Goal: Transaction & Acquisition: Purchase product/service

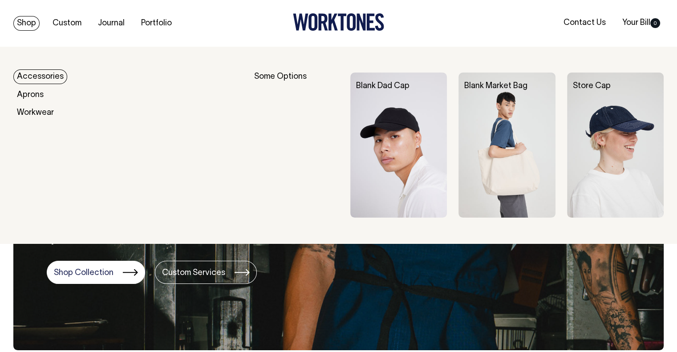
click at [38, 80] on link "Accessories" at bounding box center [40, 76] width 54 height 15
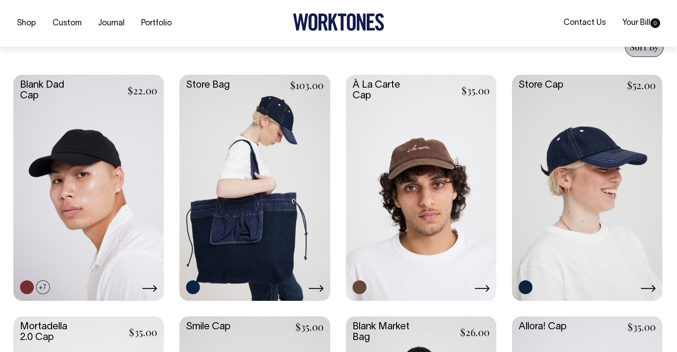
scroll to position [356, 0]
click at [313, 288] on icon at bounding box center [315, 287] width 15 height 7
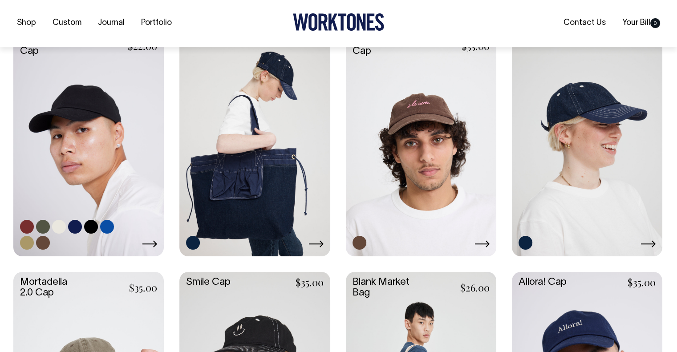
scroll to position [401, 0]
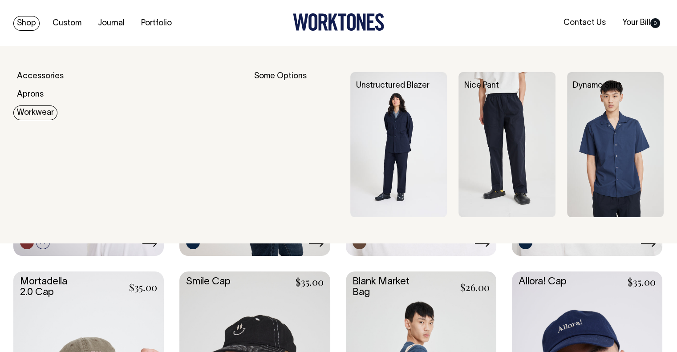
click at [39, 112] on link "Workwear" at bounding box center [35, 112] width 44 height 15
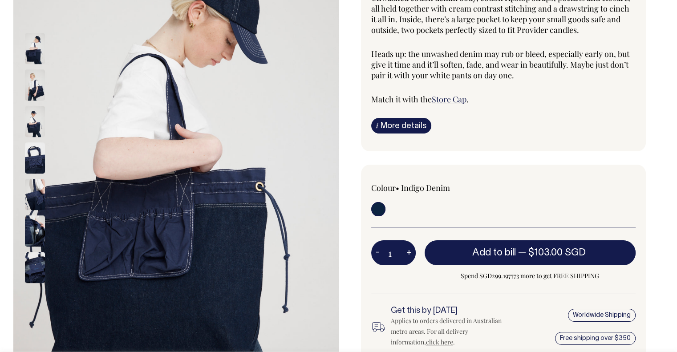
scroll to position [134, 0]
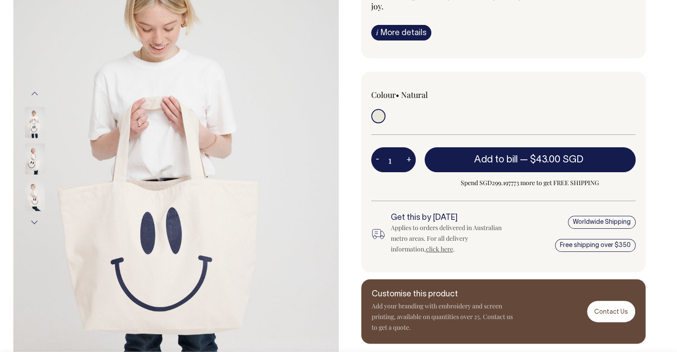
scroll to position [134, 0]
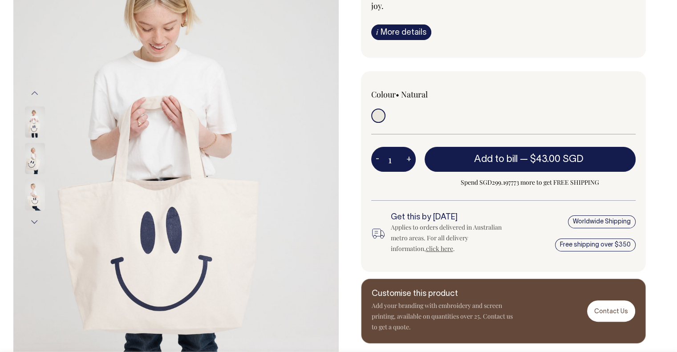
click at [28, 128] on img at bounding box center [35, 121] width 20 height 31
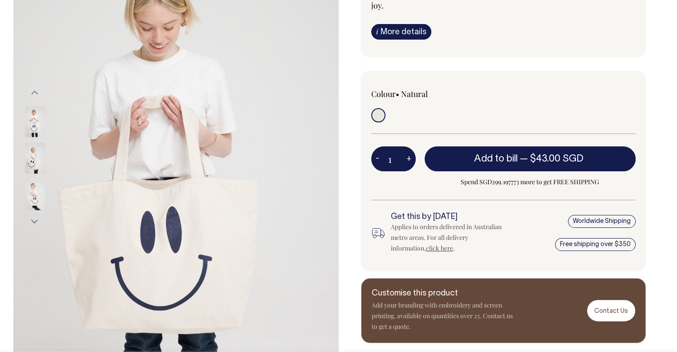
click at [32, 154] on img at bounding box center [35, 157] width 20 height 31
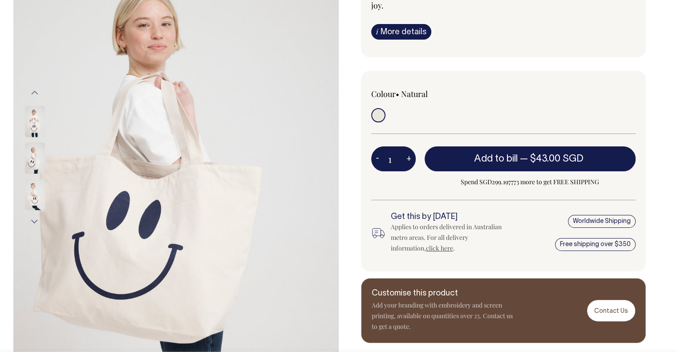
click at [32, 164] on img at bounding box center [35, 157] width 20 height 31
click at [32, 183] on div at bounding box center [46, 194] width 45 height 36
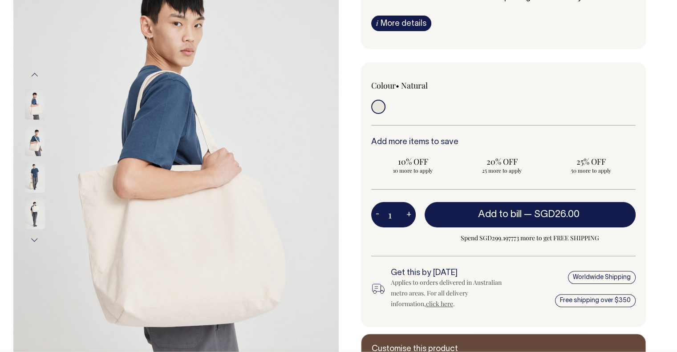
scroll to position [134, 0]
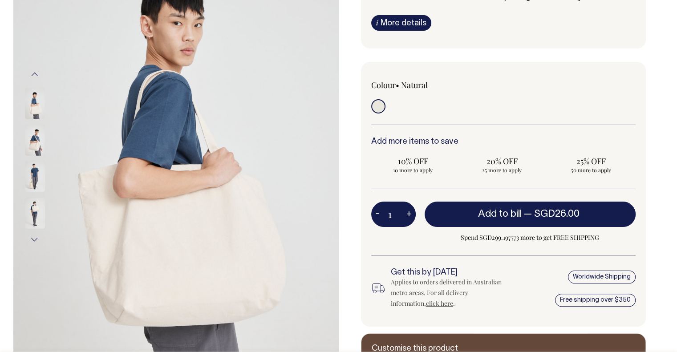
click at [24, 137] on div at bounding box center [46, 140] width 45 height 36
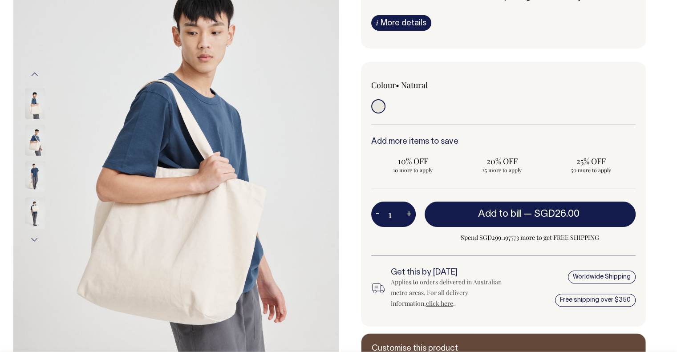
click at [32, 143] on img at bounding box center [35, 140] width 20 height 31
click at [33, 161] on img at bounding box center [35, 176] width 20 height 31
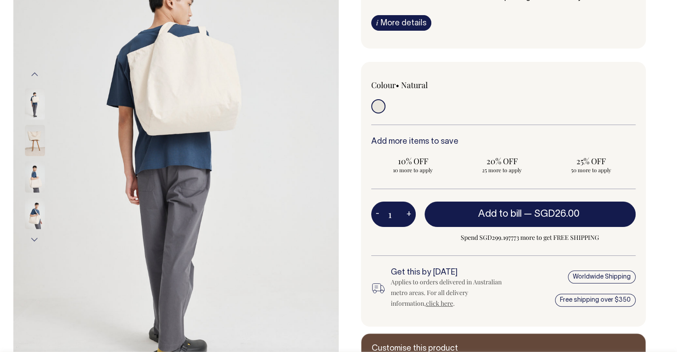
click at [34, 170] on img at bounding box center [35, 177] width 20 height 31
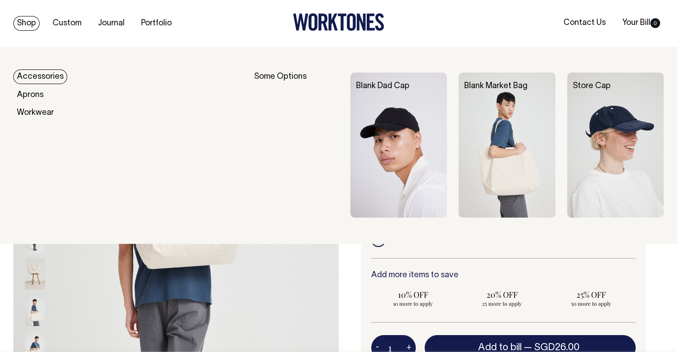
scroll to position [0, 0]
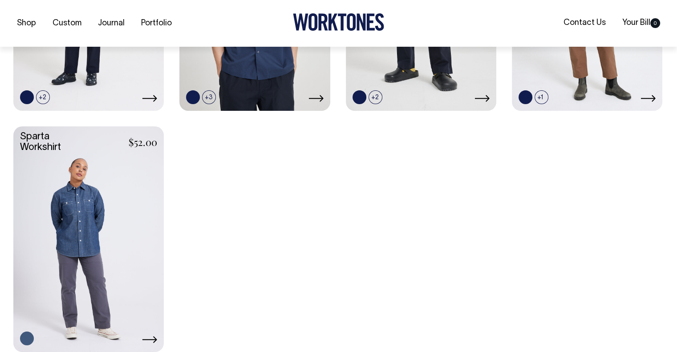
scroll to position [546, 0]
click at [405, 261] on div "Unstructured Blazer $103.00 +2 +3" at bounding box center [338, 117] width 650 height 467
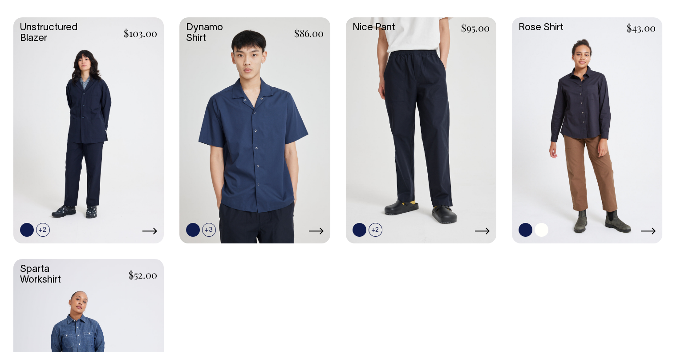
scroll to position [413, 0]
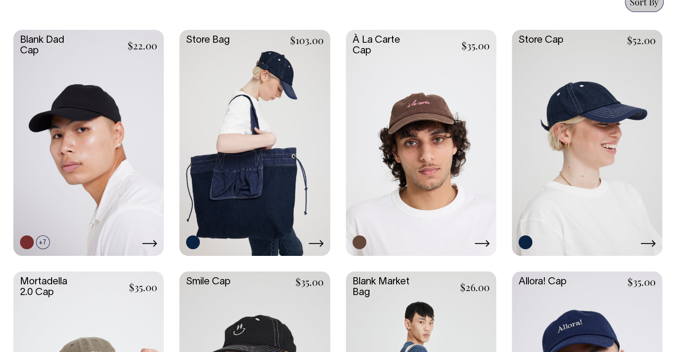
scroll to position [401, 0]
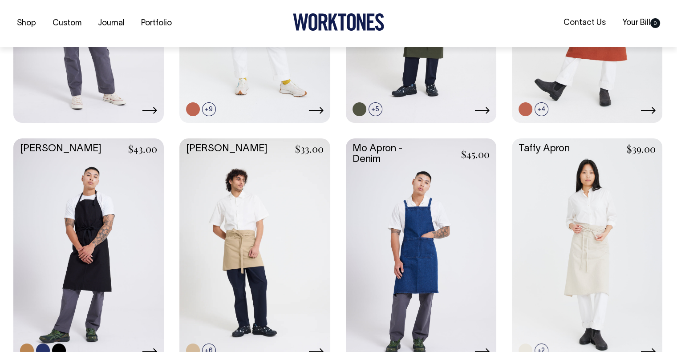
scroll to position [534, 0]
drag, startPoint x: 126, startPoint y: 183, endPoint x: 4, endPoint y: 162, distance: 124.2
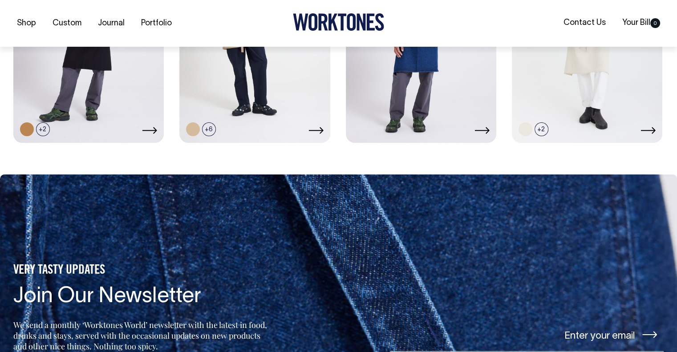
scroll to position [756, 0]
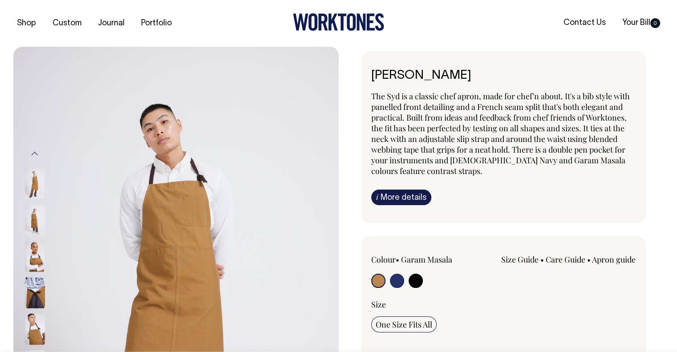
click at [35, 262] on img at bounding box center [35, 255] width 20 height 31
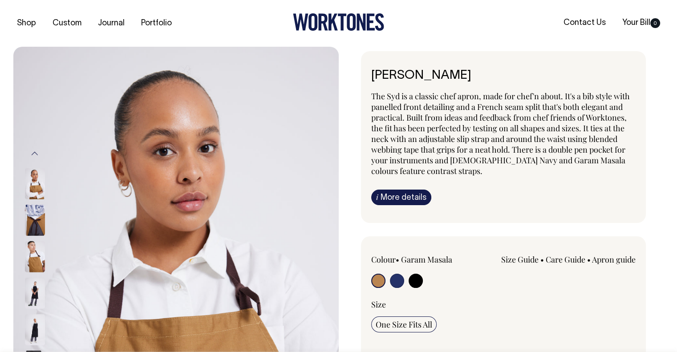
click at [32, 272] on img at bounding box center [35, 256] width 20 height 31
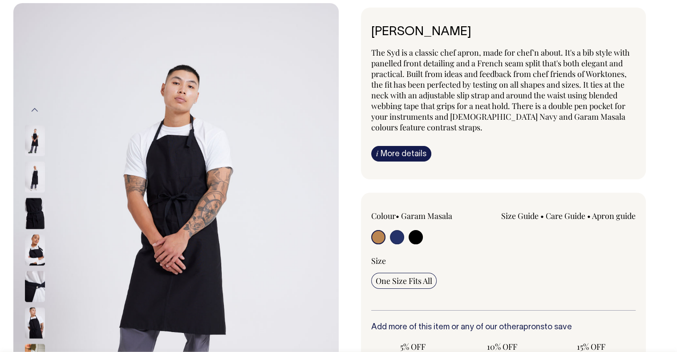
click at [393, 239] on input "radio" at bounding box center [397, 237] width 14 height 14
radio input "true"
select select "French Navy"
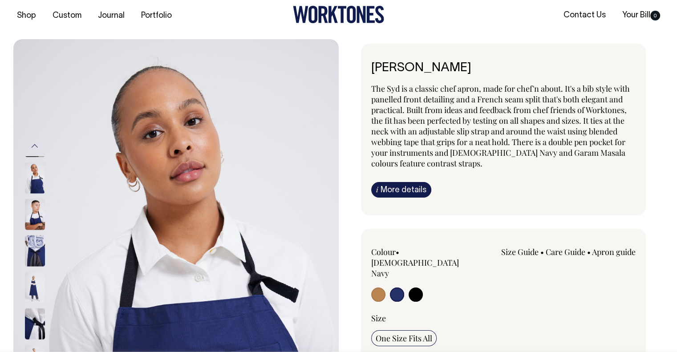
scroll to position [7, 0]
click at [601, 252] on link "Apron guide" at bounding box center [614, 252] width 44 height 11
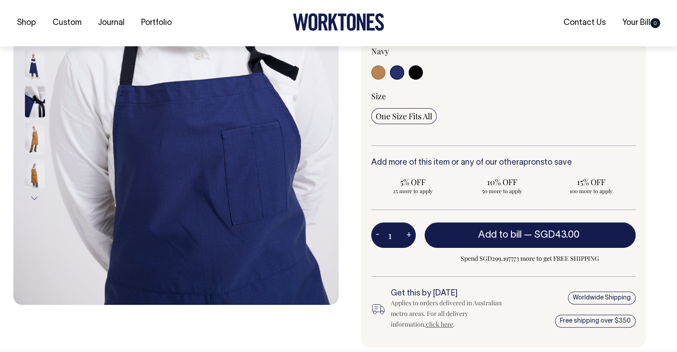
scroll to position [230, 0]
click at [37, 100] on img at bounding box center [35, 101] width 20 height 31
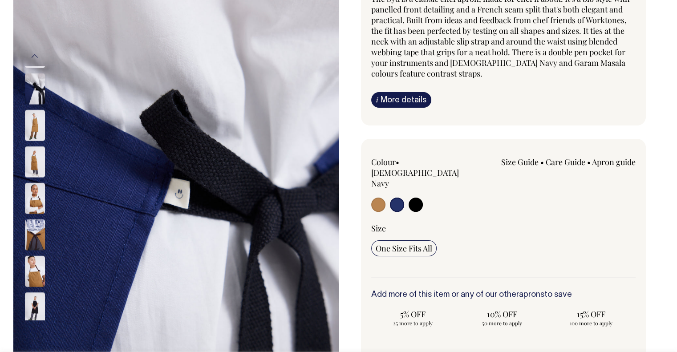
click at [557, 155] on div "Colour • French Navy Size Guide Size Guide cm 26" at bounding box center [503, 309] width 285 height 341
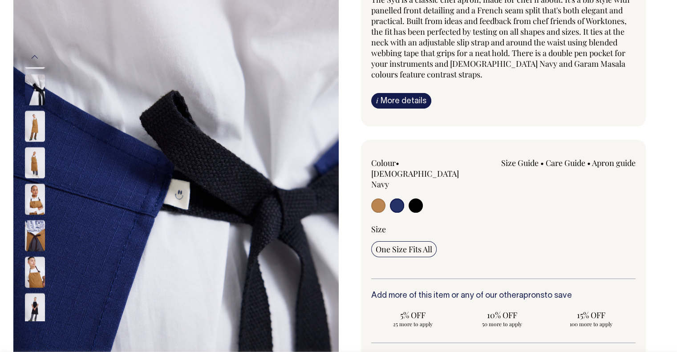
scroll to position [96, 0]
click at [557, 163] on link "Care Guide" at bounding box center [566, 163] width 40 height 11
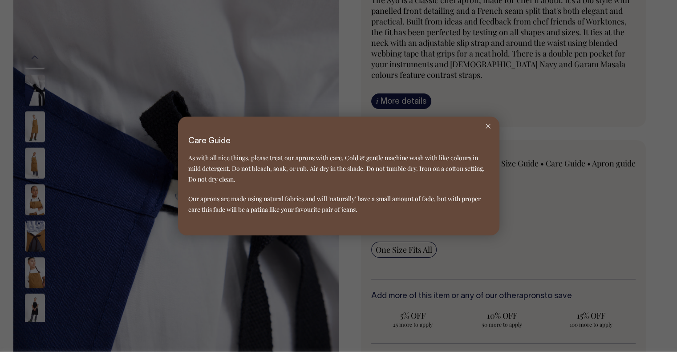
click at [486, 122] on div at bounding box center [488, 127] width 23 height 20
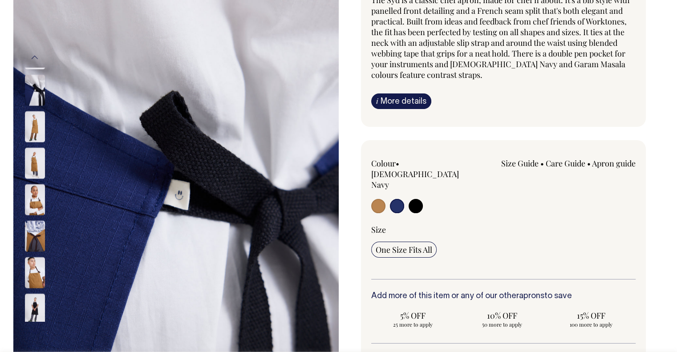
click at [20, 272] on img at bounding box center [175, 195] width 325 height 488
click at [27, 276] on img at bounding box center [35, 272] width 20 height 31
click at [41, 94] on img at bounding box center [35, 89] width 20 height 31
click at [37, 122] on img at bounding box center [35, 126] width 20 height 31
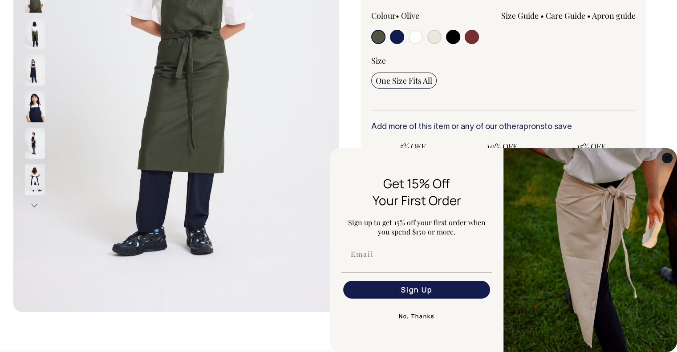
click at [665, 158] on circle "Close dialog" at bounding box center [667, 158] width 10 height 10
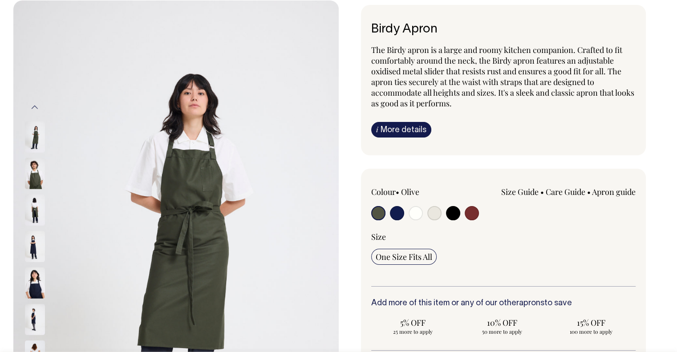
scroll to position [45, 0]
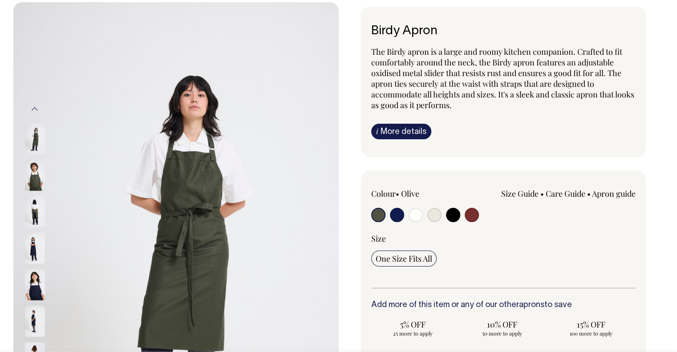
click at [466, 217] on input "radio" at bounding box center [472, 215] width 14 height 14
radio input "true"
select select "Burgundy"
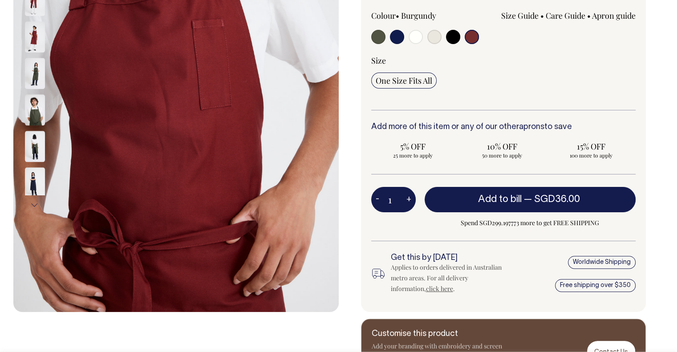
click at [376, 37] on input "radio" at bounding box center [378, 37] width 14 height 14
radio input "true"
select select "Olive"
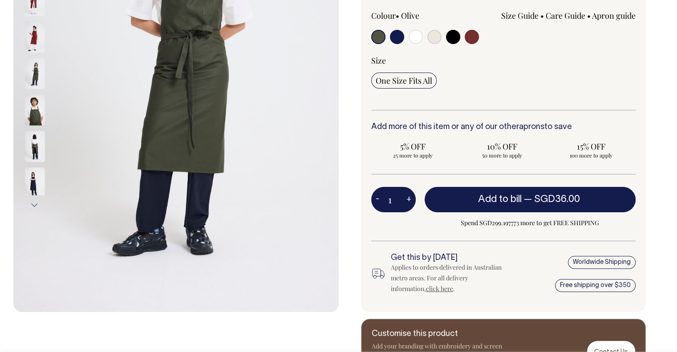
scroll to position [223, 0]
click at [397, 44] on label at bounding box center [397, 38] width 14 height 16
click at [397, 44] on input "radio" at bounding box center [397, 37] width 14 height 14
radio input "true"
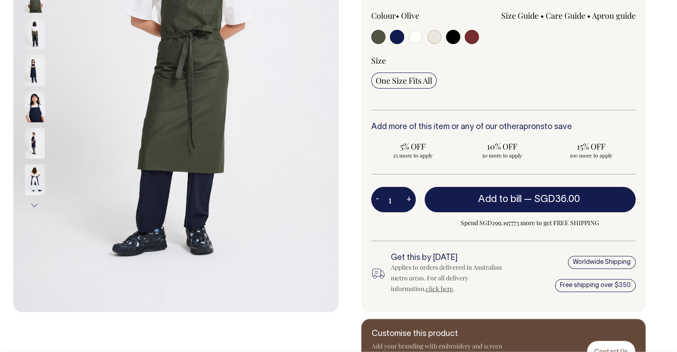
select select "Dark Navy"
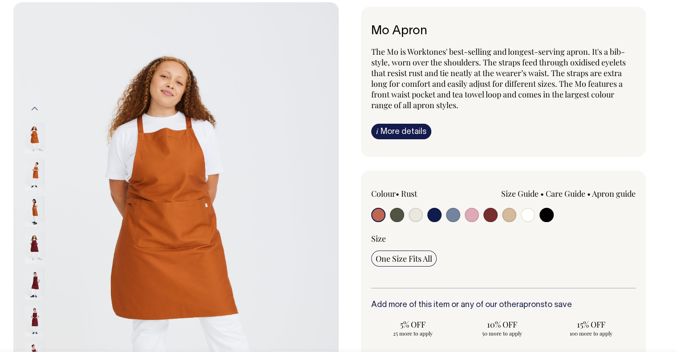
scroll to position [45, 0]
click at [35, 169] on img at bounding box center [35, 174] width 20 height 31
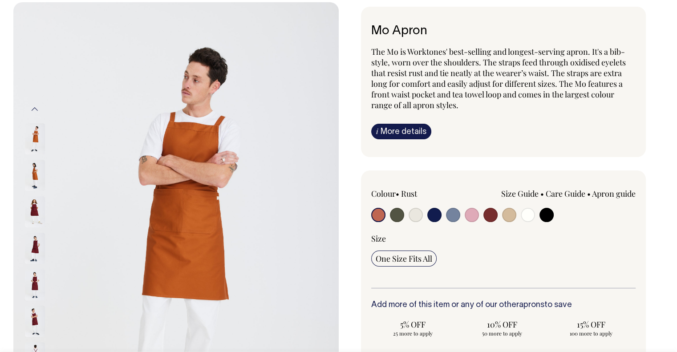
click at [37, 212] on img at bounding box center [35, 211] width 20 height 31
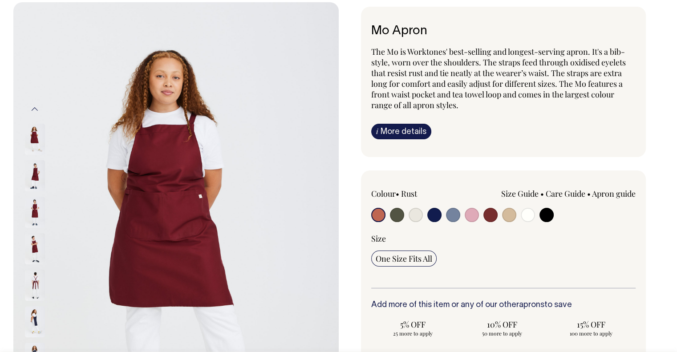
click at [36, 231] on div at bounding box center [46, 249] width 45 height 36
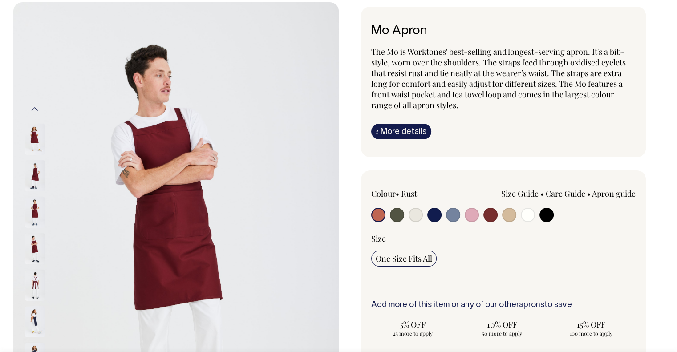
click at [35, 244] on img at bounding box center [35, 248] width 20 height 31
click at [39, 243] on img at bounding box center [35, 249] width 20 height 31
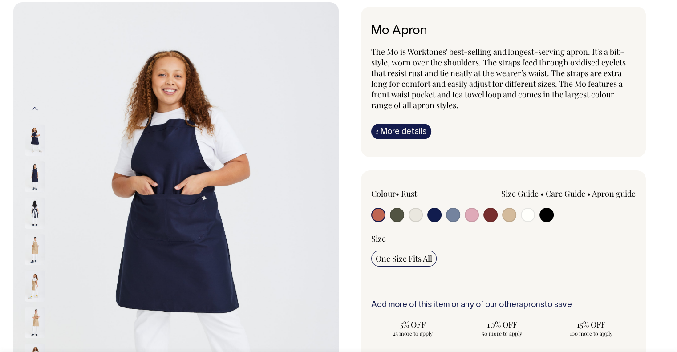
click at [36, 218] on img at bounding box center [35, 213] width 20 height 31
click at [40, 139] on img at bounding box center [35, 140] width 20 height 31
click at [32, 284] on img at bounding box center [35, 286] width 20 height 31
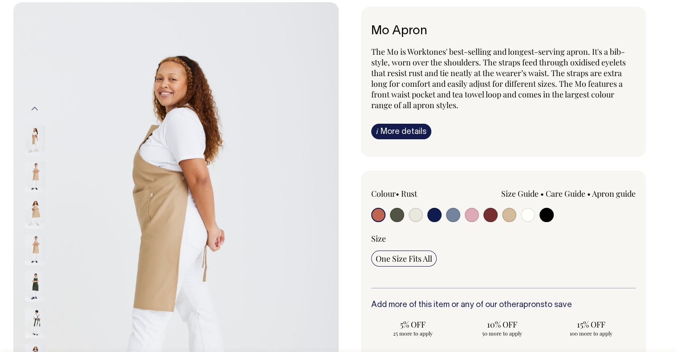
click at [36, 313] on img at bounding box center [35, 322] width 20 height 31
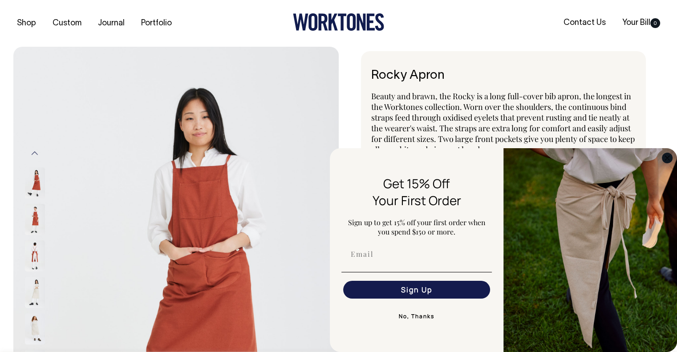
click at [664, 158] on circle "Close dialog" at bounding box center [667, 158] width 10 height 10
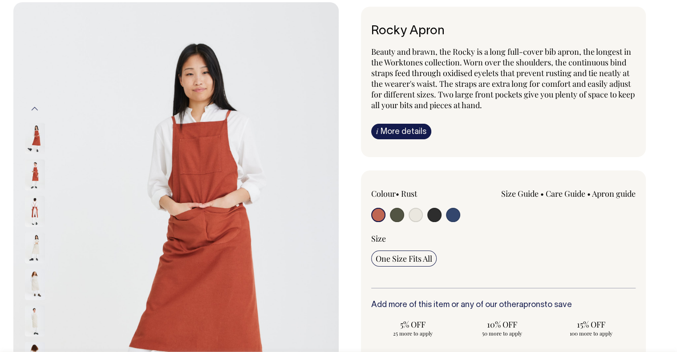
scroll to position [45, 0]
click at [553, 190] on link "Care Guide" at bounding box center [566, 193] width 40 height 11
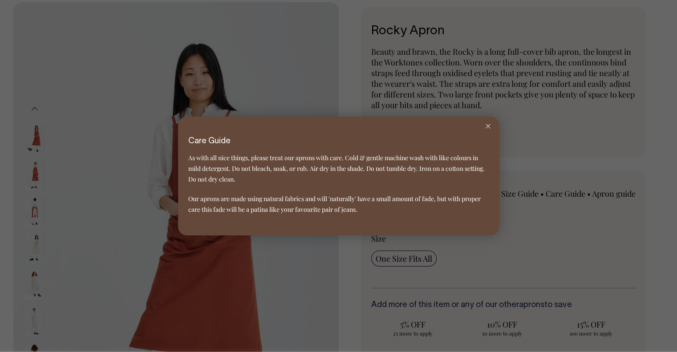
click at [486, 128] on line at bounding box center [488, 126] width 4 height 4
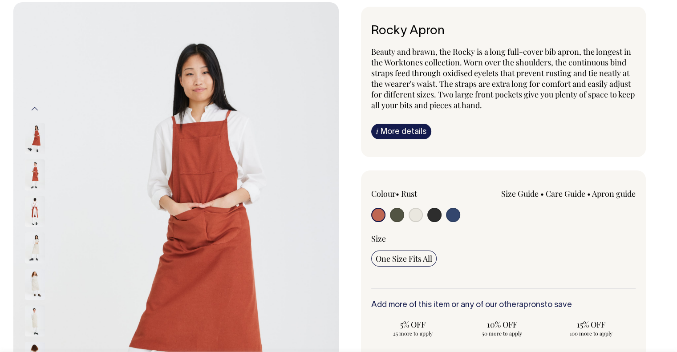
click at [561, 194] on link "Care Guide" at bounding box center [566, 193] width 40 height 11
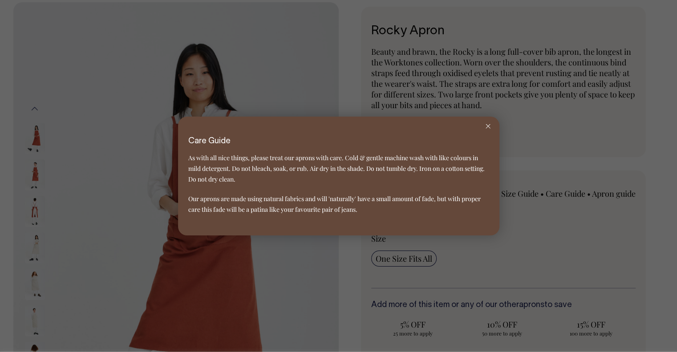
click at [489, 125] on icon at bounding box center [488, 126] width 5 height 4
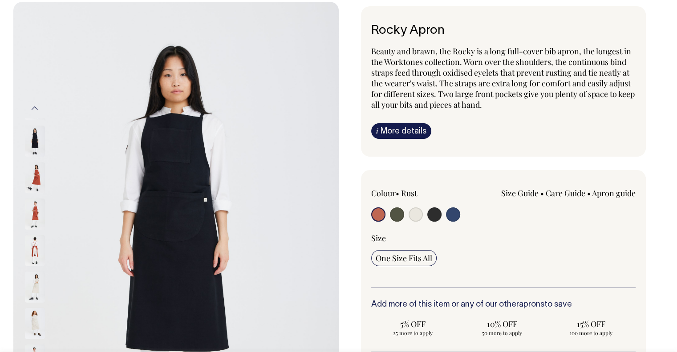
drag, startPoint x: 399, startPoint y: 210, endPoint x: 400, endPoint y: 217, distance: 7.6
click at [399, 210] on input "radio" at bounding box center [397, 214] width 14 height 14
radio input "true"
select select "Olive"
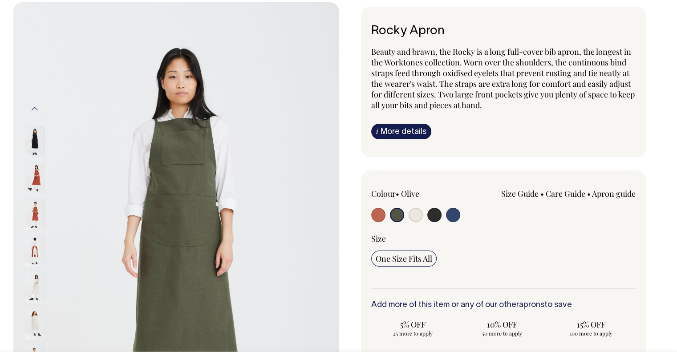
scroll to position [45, 0]
click at [399, 217] on input "radio" at bounding box center [397, 215] width 14 height 14
click at [413, 214] on input "radio" at bounding box center [416, 215] width 14 height 14
radio input "true"
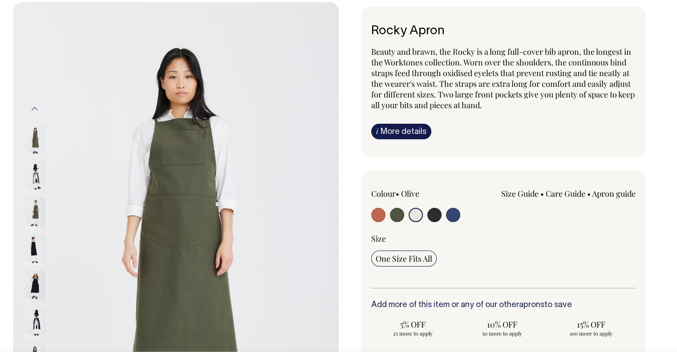
select select "Natural"
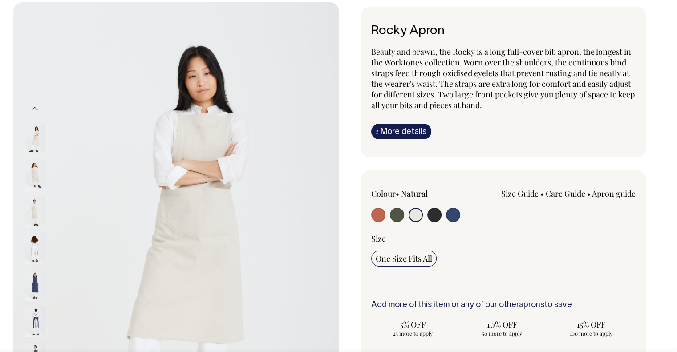
click at [433, 214] on input "radio" at bounding box center [434, 215] width 14 height 14
radio input "true"
select select "Charcoal"
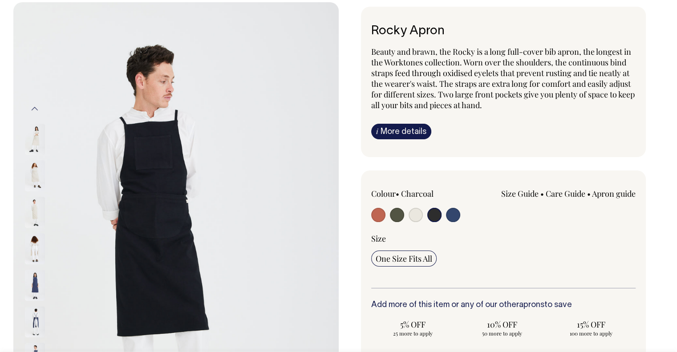
click at [455, 217] on input "radio" at bounding box center [453, 215] width 14 height 14
radio input "true"
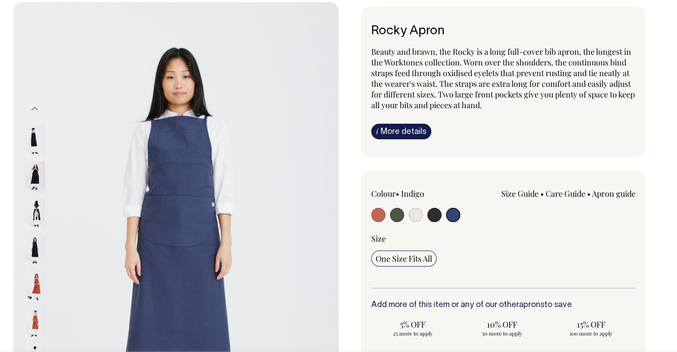
radio input "true"
select select "Indigo"
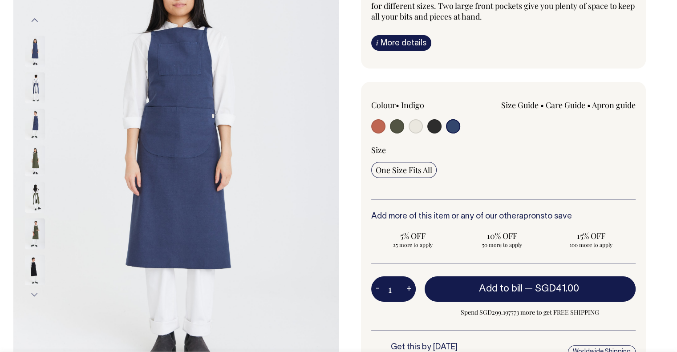
click at [379, 130] on input "radio" at bounding box center [378, 126] width 14 height 14
radio input "true"
select select "Rust"
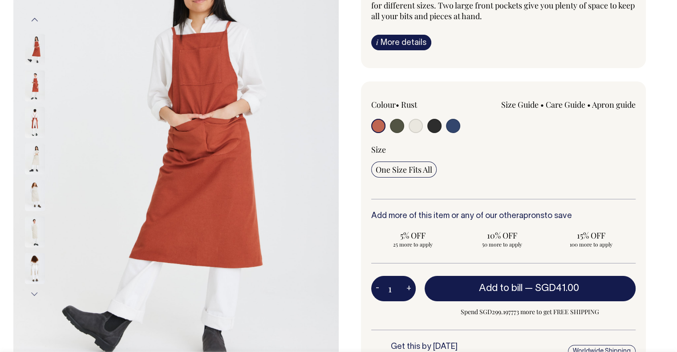
click at [455, 126] on input "radio" at bounding box center [453, 126] width 14 height 14
radio input "true"
select select "Indigo"
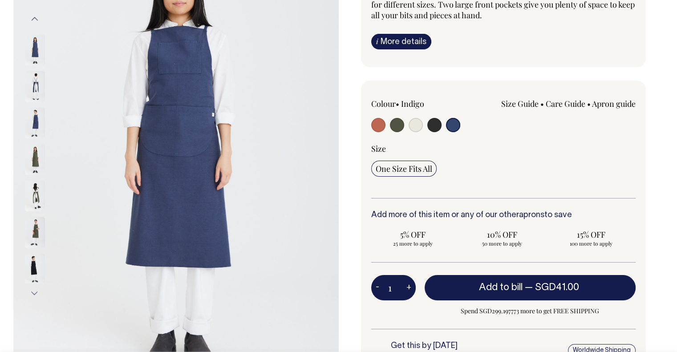
scroll to position [134, 0]
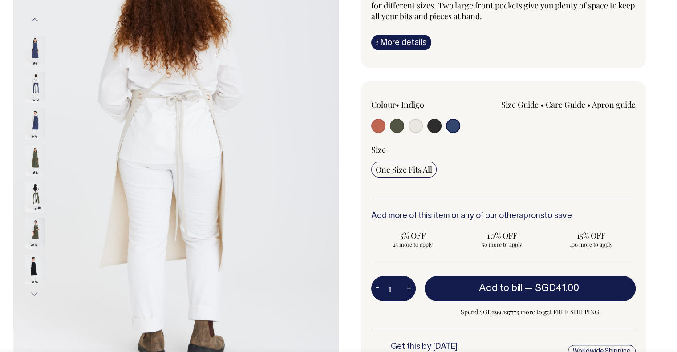
click at [36, 95] on img at bounding box center [35, 87] width 20 height 31
click at [36, 49] on img at bounding box center [35, 50] width 20 height 31
click at [30, 52] on img at bounding box center [35, 50] width 20 height 31
click at [39, 87] on img at bounding box center [35, 87] width 20 height 31
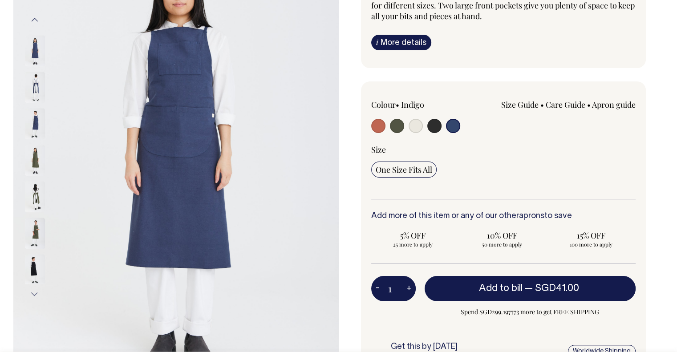
click at [46, 128] on div at bounding box center [46, 123] width 45 height 36
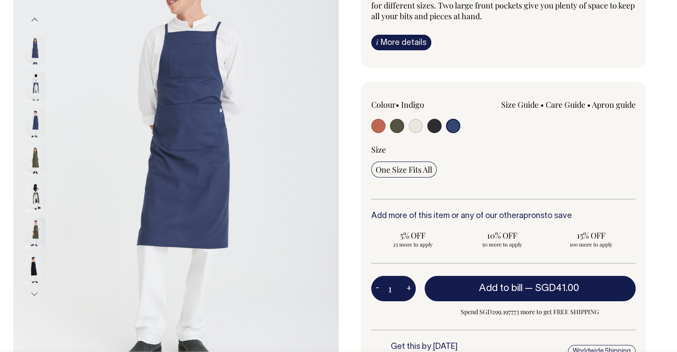
click at [39, 97] on img at bounding box center [35, 87] width 20 height 31
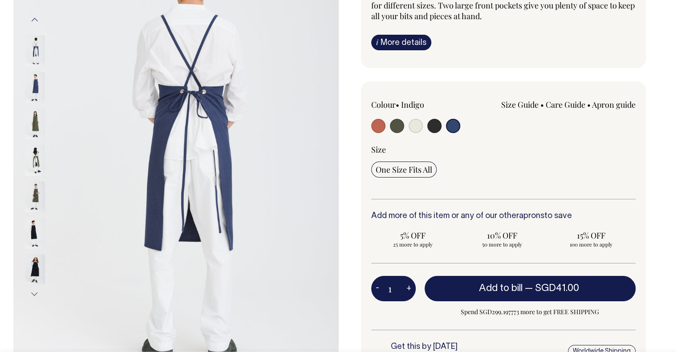
click at [37, 45] on img at bounding box center [35, 50] width 20 height 31
click at [38, 77] on img at bounding box center [35, 87] width 20 height 31
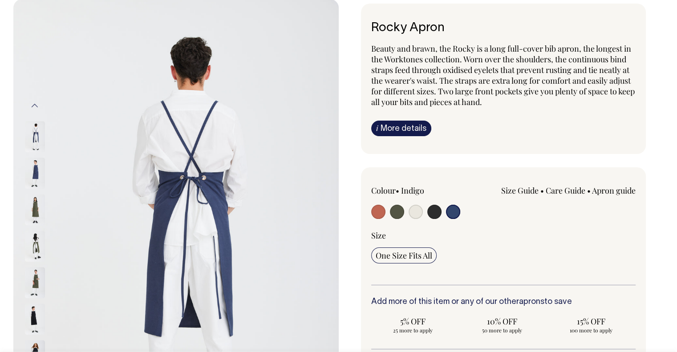
scroll to position [45, 0]
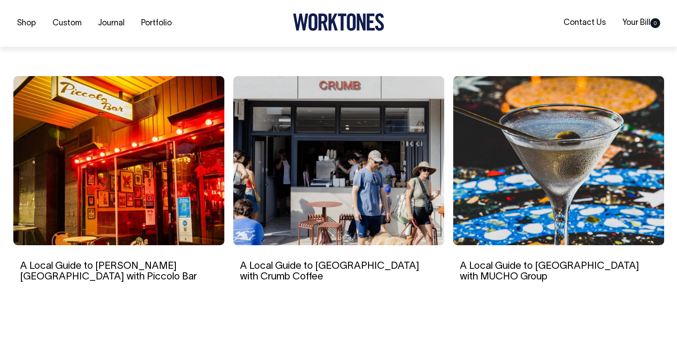
scroll to position [3263, 0]
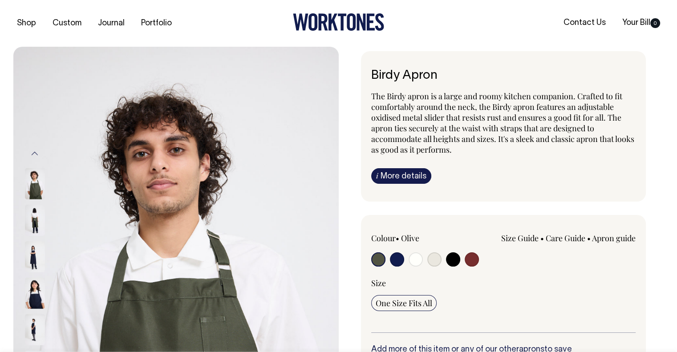
click at [30, 220] on img at bounding box center [35, 219] width 20 height 31
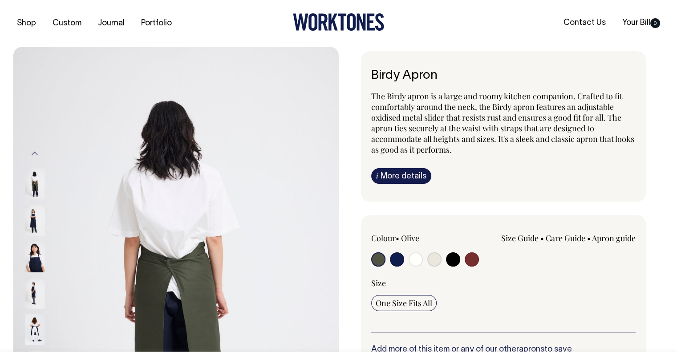
click at [36, 291] on img at bounding box center [35, 292] width 20 height 31
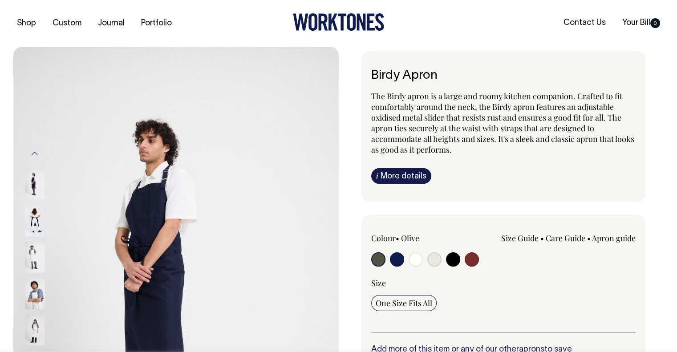
click at [34, 284] on img at bounding box center [35, 293] width 20 height 31
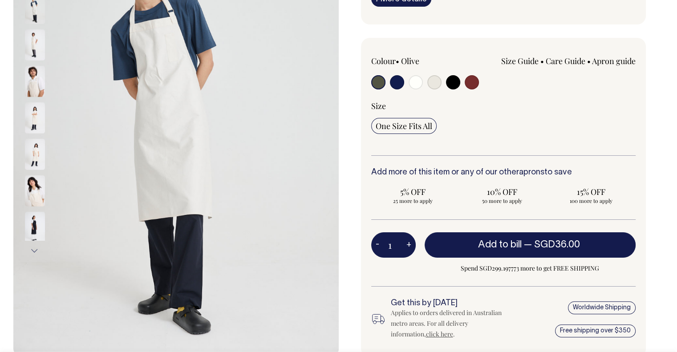
scroll to position [178, 0]
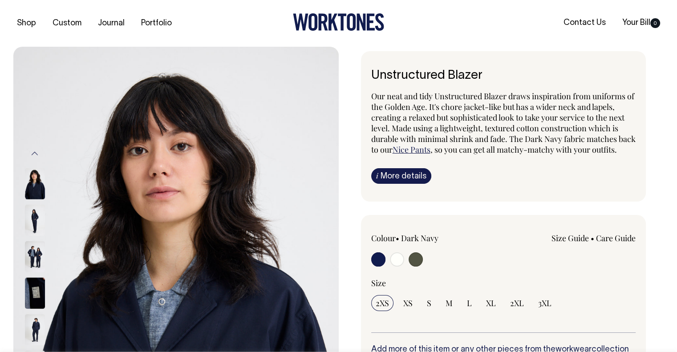
click at [416, 267] on input "radio" at bounding box center [416, 259] width 14 height 14
radio input "true"
radio input "false"
radio input "true"
select select "Olive"
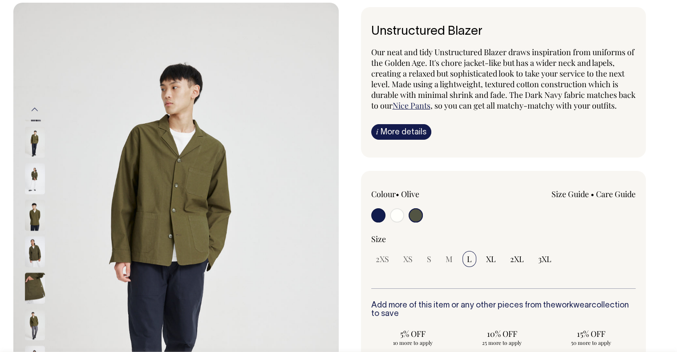
scroll to position [45, 0]
click at [374, 222] on input "radio" at bounding box center [378, 215] width 14 height 14
radio input "true"
select select "Dark Navy"
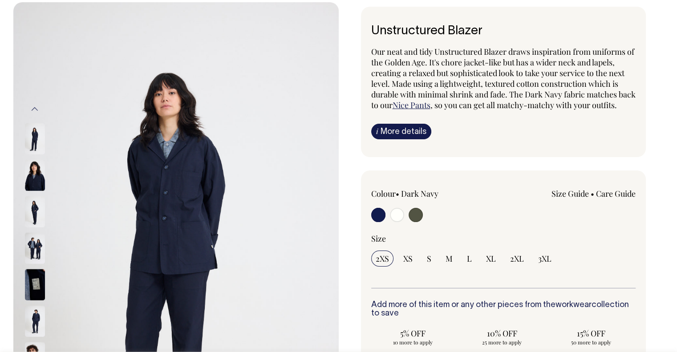
click at [392, 222] on input "radio" at bounding box center [397, 215] width 14 height 14
radio input "true"
radio input "false"
radio input "true"
select select "Off-White"
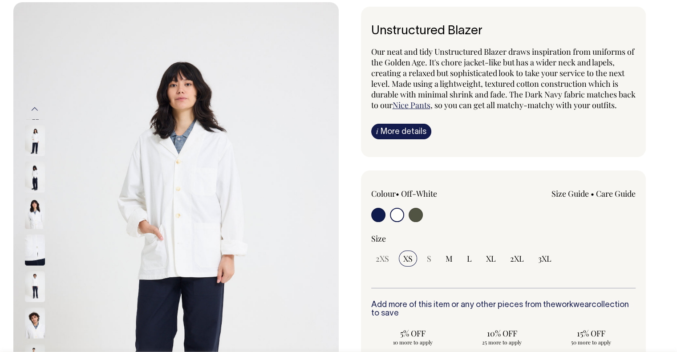
click at [415, 222] on input "radio" at bounding box center [416, 215] width 14 height 14
radio input "true"
radio input "false"
radio input "true"
select select "Olive"
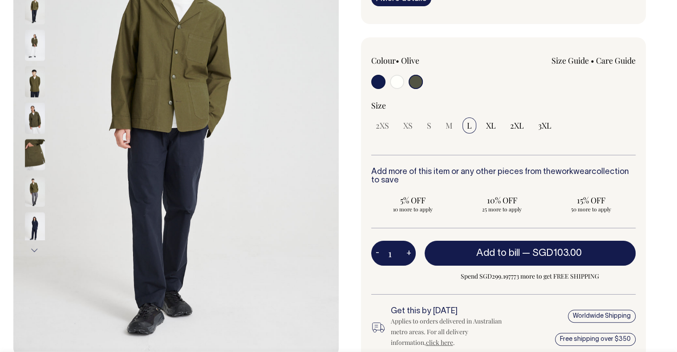
scroll to position [178, 0]
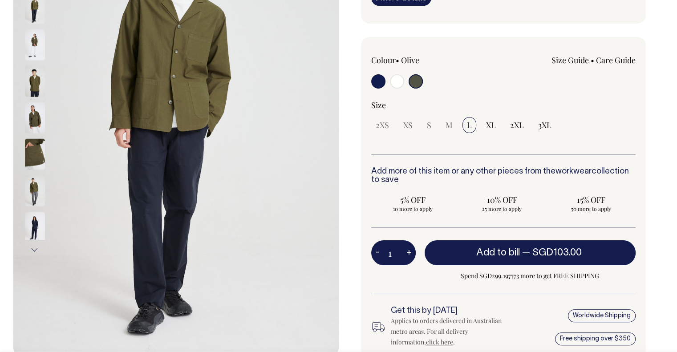
click at [37, 182] on img at bounding box center [35, 190] width 20 height 31
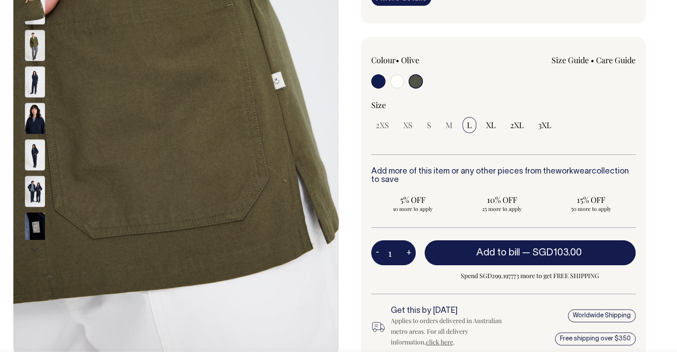
click at [497, 107] on div "Colour • Olive Size Guide XXS" at bounding box center [503, 105] width 265 height 100
click at [374, 89] on input "radio" at bounding box center [378, 81] width 14 height 14
radio input "true"
select select "Dark Navy"
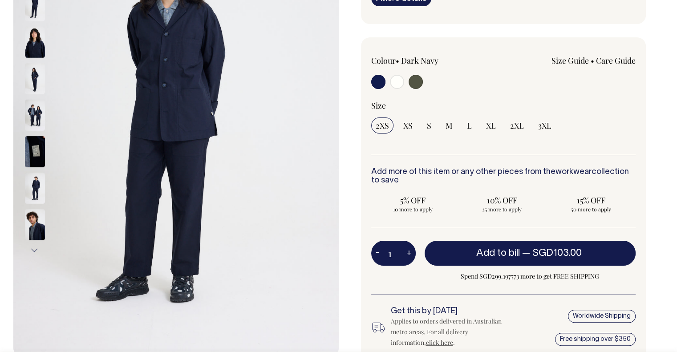
scroll to position [178, 0]
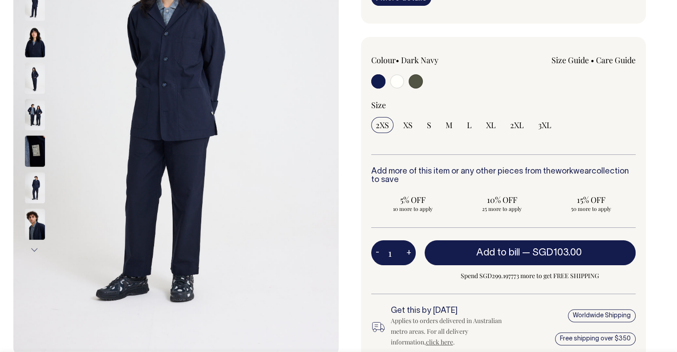
click at [415, 89] on input "radio" at bounding box center [416, 81] width 14 height 14
radio input "true"
radio input "false"
radio input "true"
select select "Olive"
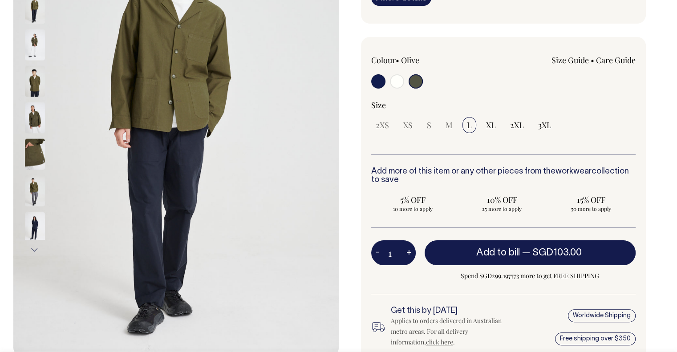
click at [37, 149] on img at bounding box center [35, 153] width 20 height 31
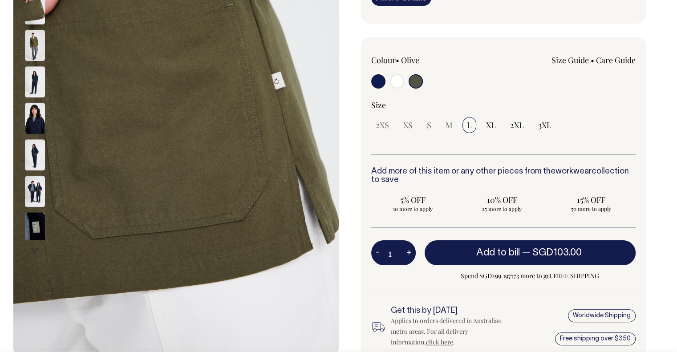
click at [37, 160] on img at bounding box center [35, 154] width 20 height 31
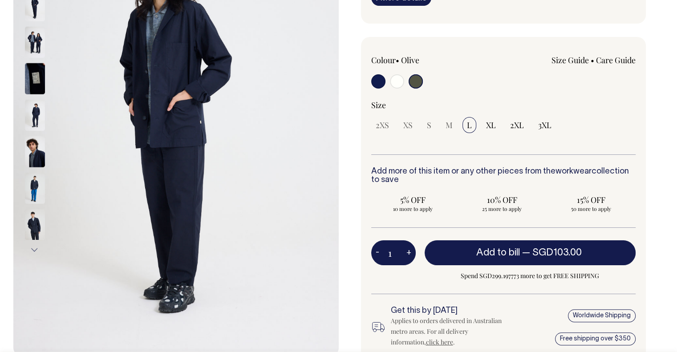
scroll to position [178, 0]
click at [579, 65] on link "Size Guide" at bounding box center [569, 60] width 37 height 11
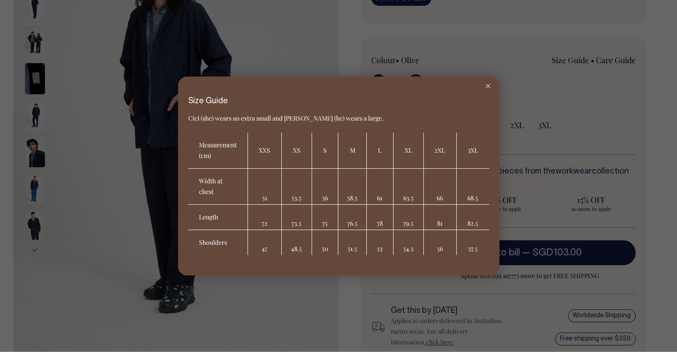
click at [620, 68] on div at bounding box center [338, 176] width 677 height 352
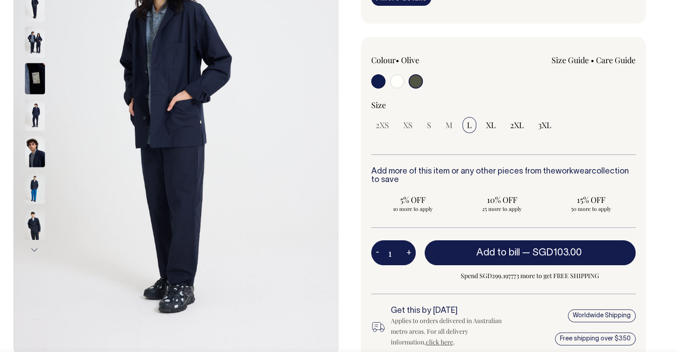
click at [613, 65] on link "Care Guide" at bounding box center [616, 60] width 40 height 11
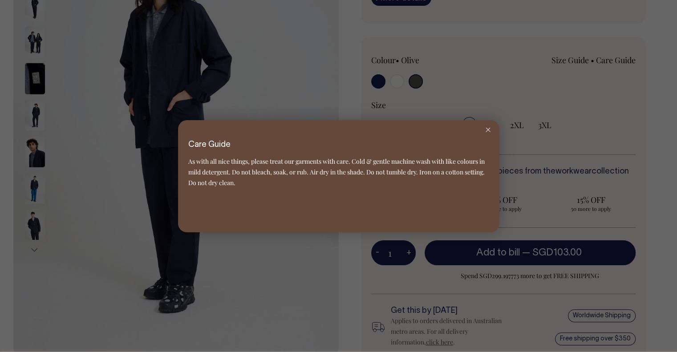
click at [605, 87] on div at bounding box center [338, 176] width 677 height 352
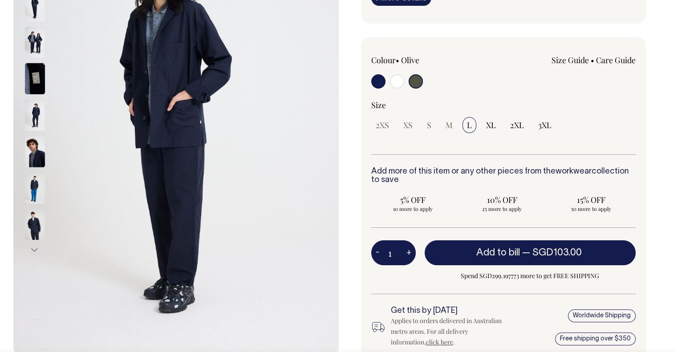
click at [580, 65] on link "Size Guide" at bounding box center [569, 60] width 37 height 11
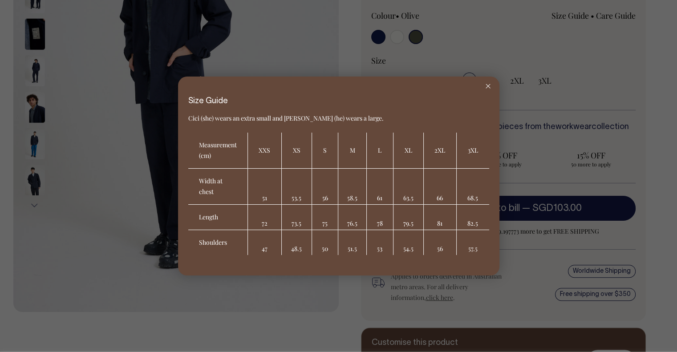
scroll to position [223, 0]
click at [607, 96] on div at bounding box center [338, 176] width 677 height 352
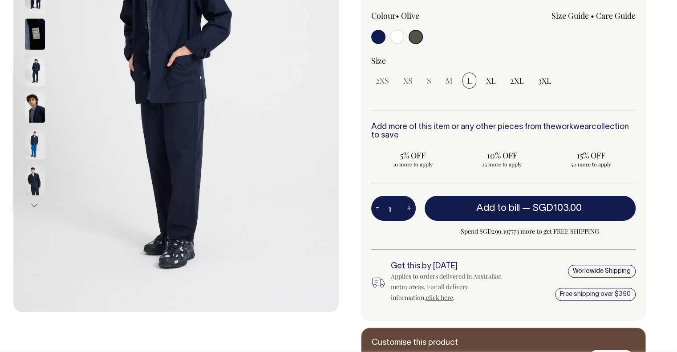
click at [40, 68] on img at bounding box center [35, 70] width 20 height 31
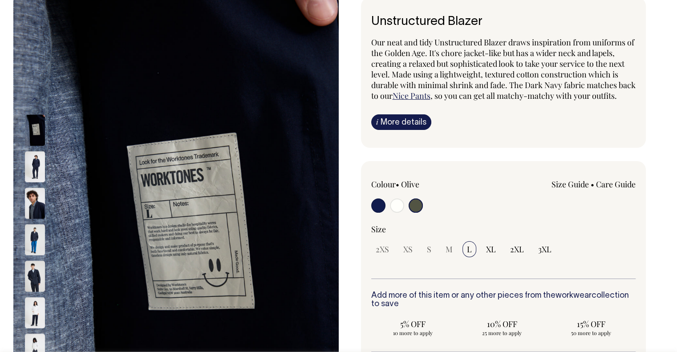
click at [520, 141] on div "Unstructured Blazer Our neat and tidy Unstructured Blazer draws inspiration fro…" at bounding box center [503, 72] width 285 height 150
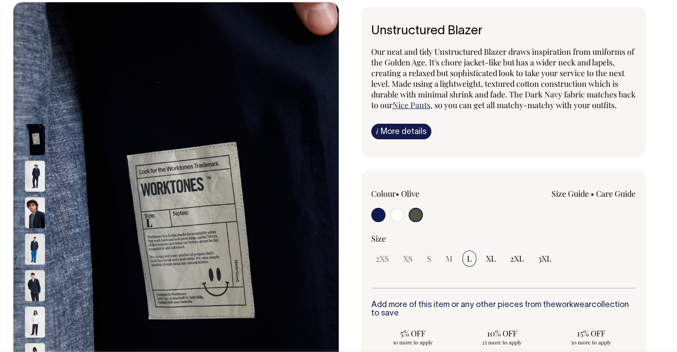
scroll to position [45, 0]
click at [36, 243] on img at bounding box center [35, 248] width 20 height 31
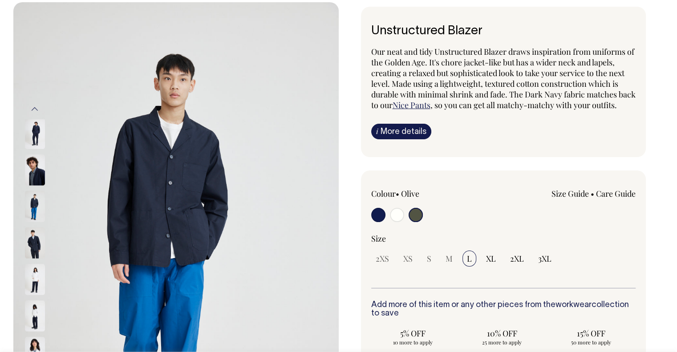
drag, startPoint x: 36, startPoint y: 182, endPoint x: 35, endPoint y: 244, distance: 61.9
click at [35, 244] on img at bounding box center [35, 242] width 20 height 31
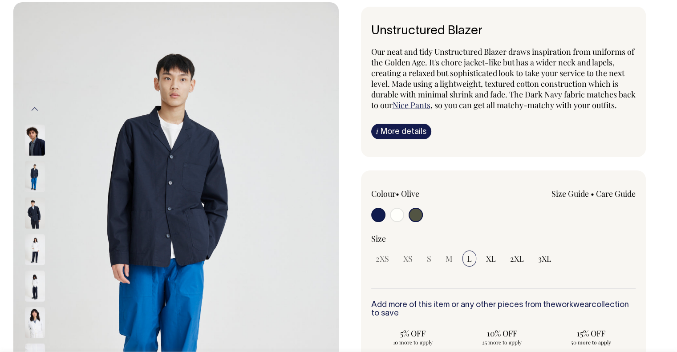
click at [34, 267] on div at bounding box center [46, 285] width 45 height 36
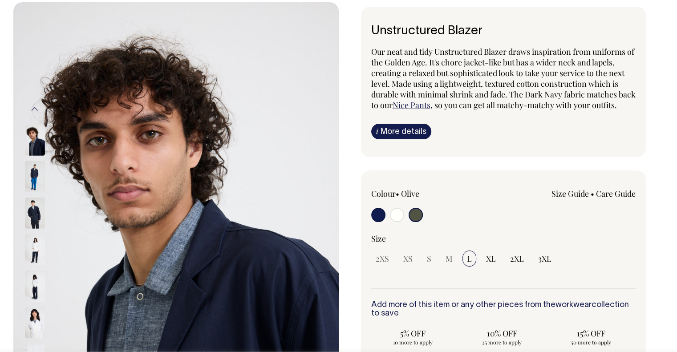
click at [33, 271] on img at bounding box center [35, 285] width 20 height 31
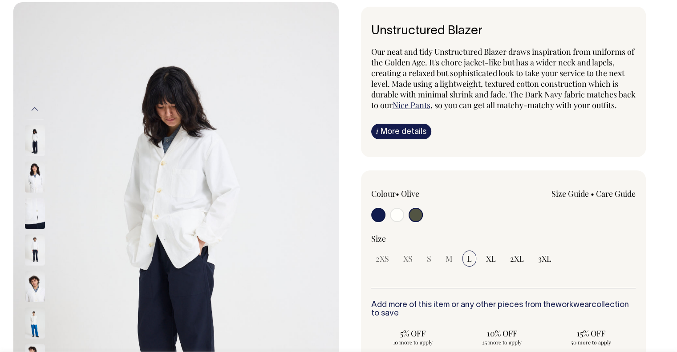
drag, startPoint x: 34, startPoint y: 259, endPoint x: 32, endPoint y: 325, distance: 66.4
drag, startPoint x: 34, startPoint y: 254, endPoint x: 40, endPoint y: 230, distance: 25.2
click at [40, 230] on img at bounding box center [35, 231] width 20 height 31
click at [40, 214] on div at bounding box center [46, 213] width 45 height 36
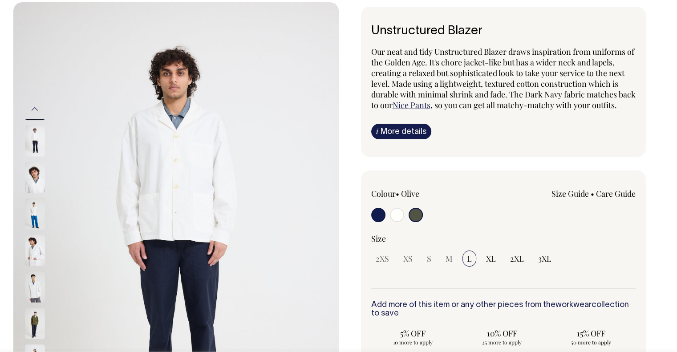
click at [376, 222] on input "radio" at bounding box center [378, 215] width 14 height 14
radio input "true"
select select "Dark Navy"
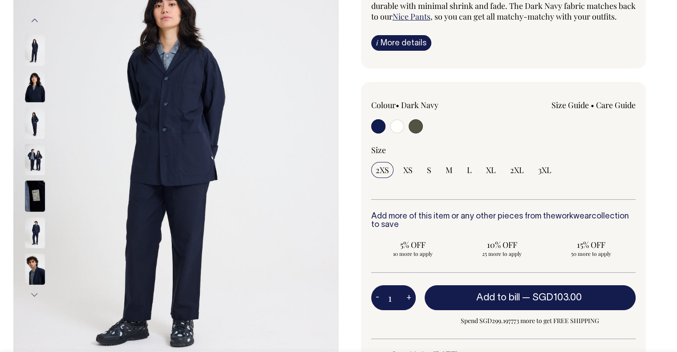
scroll to position [134, 0]
click at [417, 133] on input "radio" at bounding box center [416, 126] width 14 height 14
radio input "true"
radio input "false"
radio input "true"
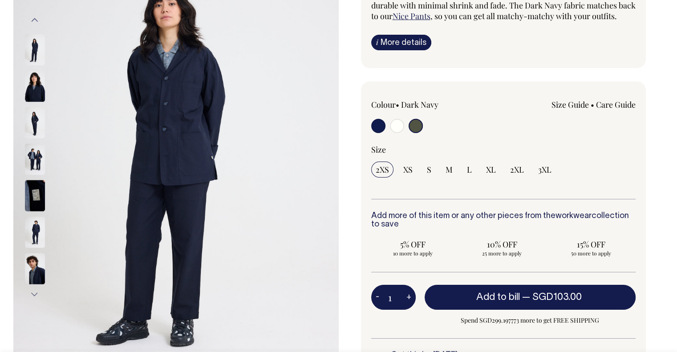
select select "Olive"
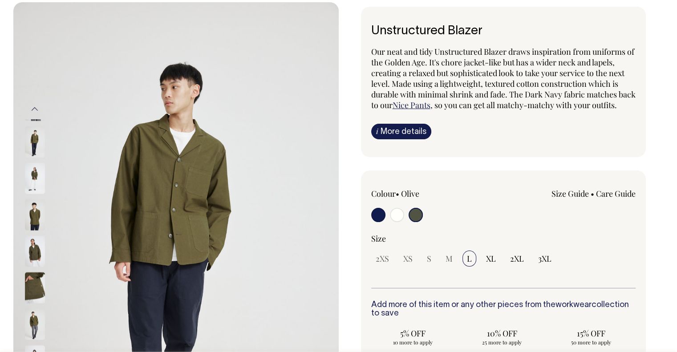
click at [25, 272] on img at bounding box center [35, 287] width 20 height 31
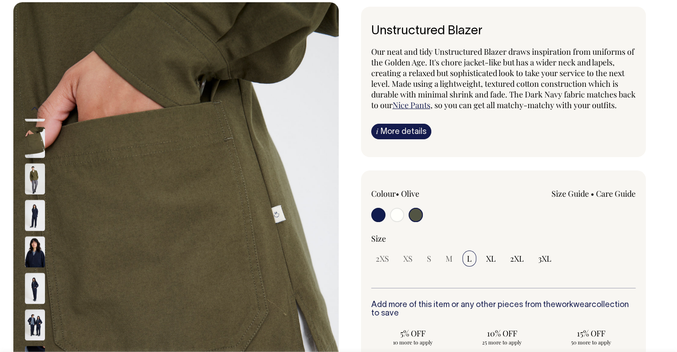
click at [30, 245] on div at bounding box center [46, 65] width 45 height 1998
click at [34, 163] on img at bounding box center [35, 178] width 20 height 31
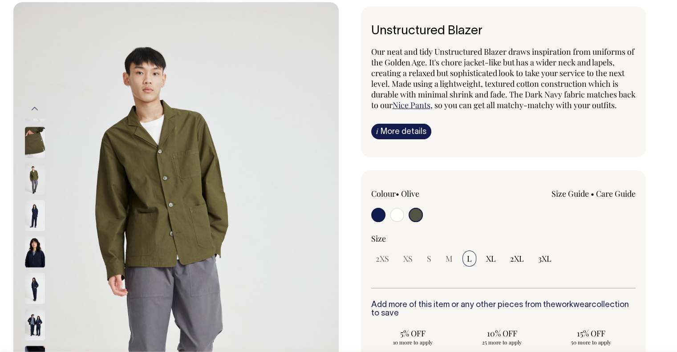
click at [37, 173] on img at bounding box center [35, 178] width 20 height 31
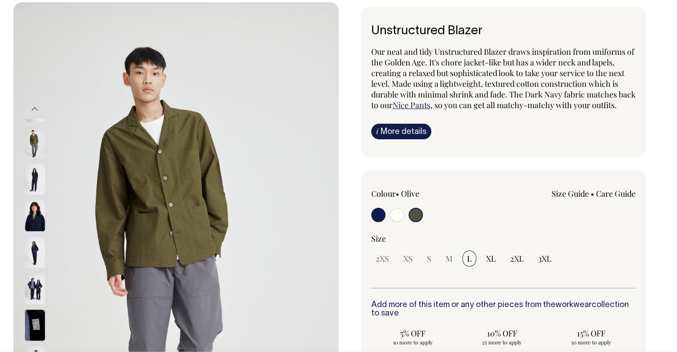
drag, startPoint x: 33, startPoint y: 176, endPoint x: 33, endPoint y: 250, distance: 73.9
click at [34, 195] on img at bounding box center [35, 178] width 20 height 31
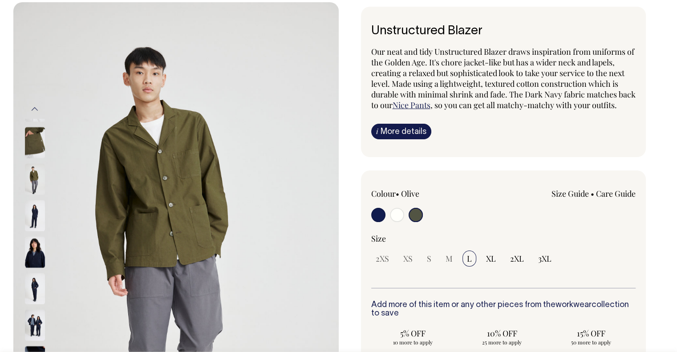
drag, startPoint x: 32, startPoint y: 259, endPoint x: 27, endPoint y: 265, distance: 7.6
click at [28, 276] on div at bounding box center [46, 65] width 45 height 1998
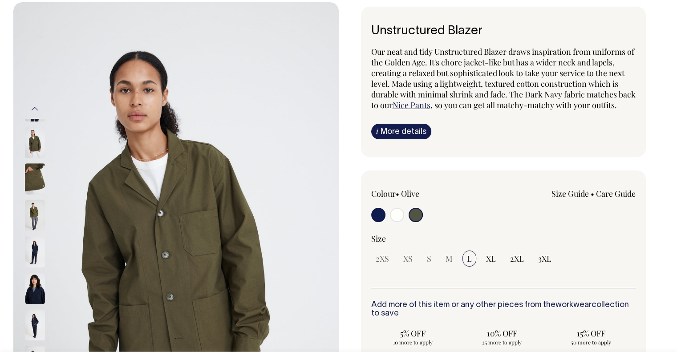
click at [35, 142] on img at bounding box center [35, 142] width 20 height 31
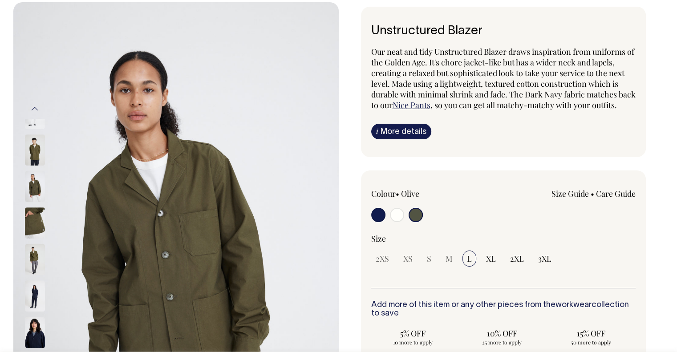
drag, startPoint x: 37, startPoint y: 144, endPoint x: 35, endPoint y: 203, distance: 58.3
click at [35, 202] on img at bounding box center [35, 186] width 20 height 31
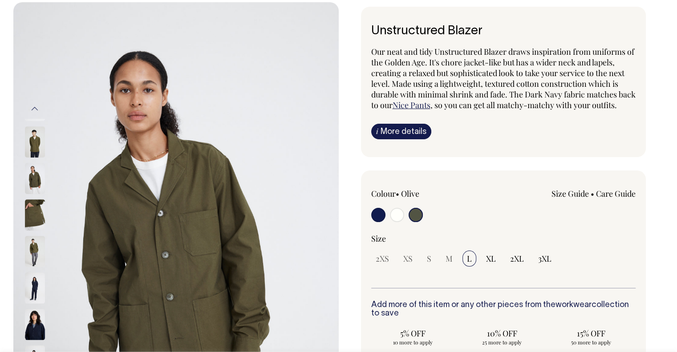
drag, startPoint x: 32, startPoint y: 149, endPoint x: 35, endPoint y: 143, distance: 6.6
click at [32, 148] on img at bounding box center [35, 141] width 20 height 31
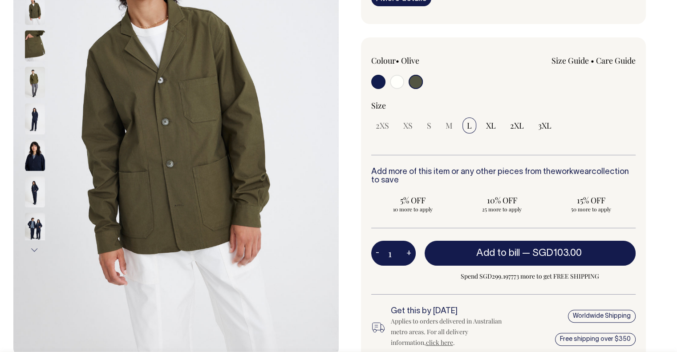
scroll to position [178, 0]
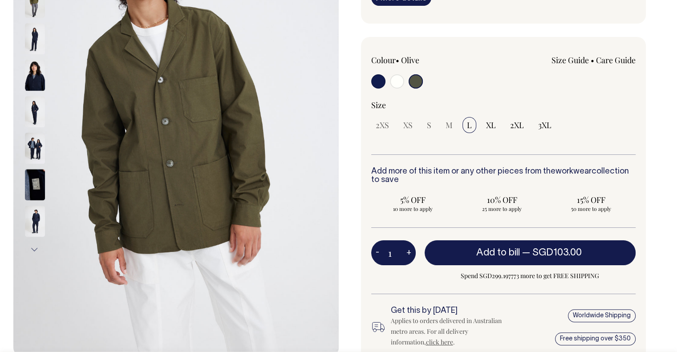
drag, startPoint x: 34, startPoint y: 205, endPoint x: 38, endPoint y: 113, distance: 91.8
click at [38, 130] on div at bounding box center [46, 148] width 45 height 36
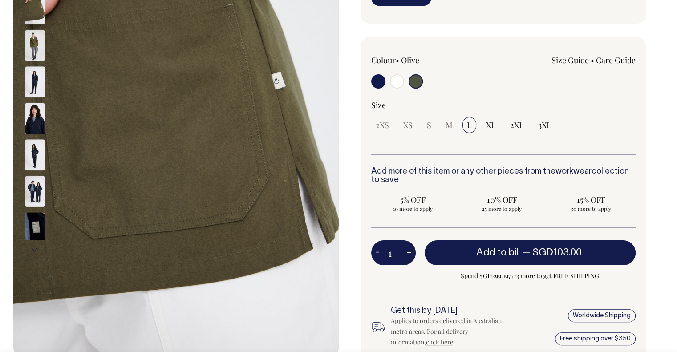
click at [30, 190] on img at bounding box center [35, 191] width 20 height 31
click at [36, 182] on img at bounding box center [35, 191] width 20 height 31
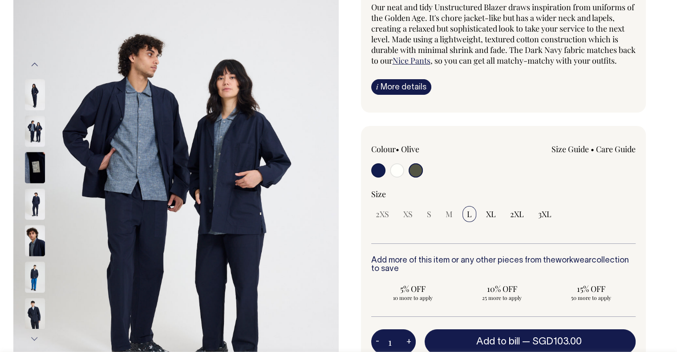
scroll to position [89, 0]
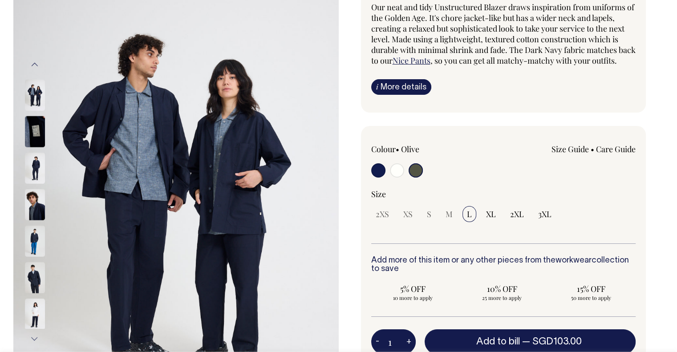
click at [380, 178] on input "radio" at bounding box center [378, 170] width 14 height 14
radio input "true"
select select "Dark Navy"
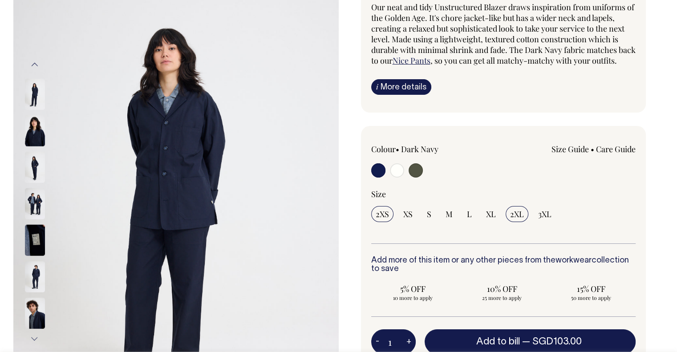
click at [518, 219] on span "2XL" at bounding box center [517, 214] width 14 height 11
click at [518, 222] on input "2XL" at bounding box center [517, 214] width 23 height 16
radio input "true"
select select "2XL"
click at [573, 154] on link "Size Guide" at bounding box center [569, 149] width 37 height 11
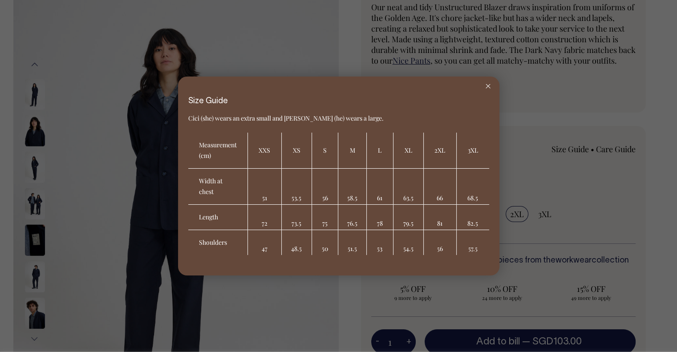
click at [486, 88] on line at bounding box center [488, 86] width 4 height 4
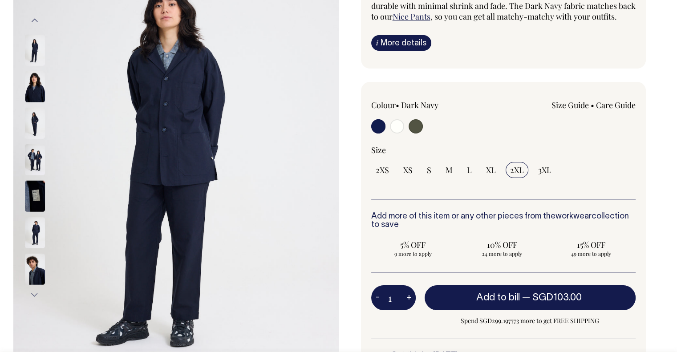
scroll to position [134, 0]
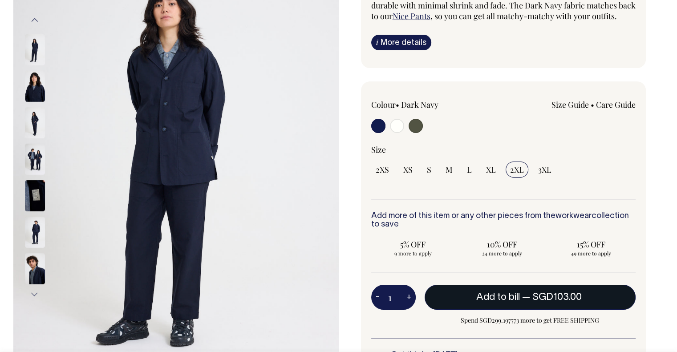
click at [497, 302] on span "Add to bill" at bounding box center [498, 297] width 44 height 9
